Goal: Navigation & Orientation: Find specific page/section

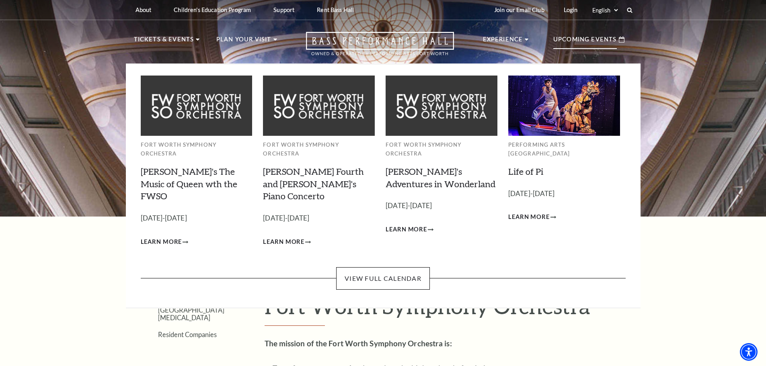
click at [568, 39] on p "Upcoming Events" at bounding box center [585, 42] width 64 height 14
click at [399, 267] on link "View Full Calendar" at bounding box center [383, 278] width 94 height 23
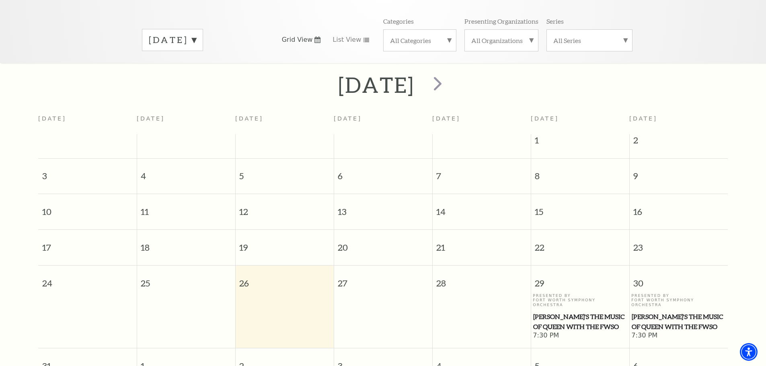
scroll to position [111, 0]
click at [449, 78] on span "next" at bounding box center [437, 84] width 23 height 23
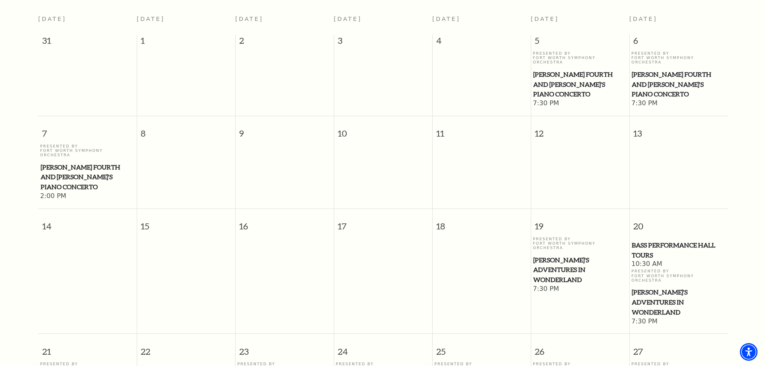
scroll to position [232, 0]
